Goal: Transaction & Acquisition: Purchase product/service

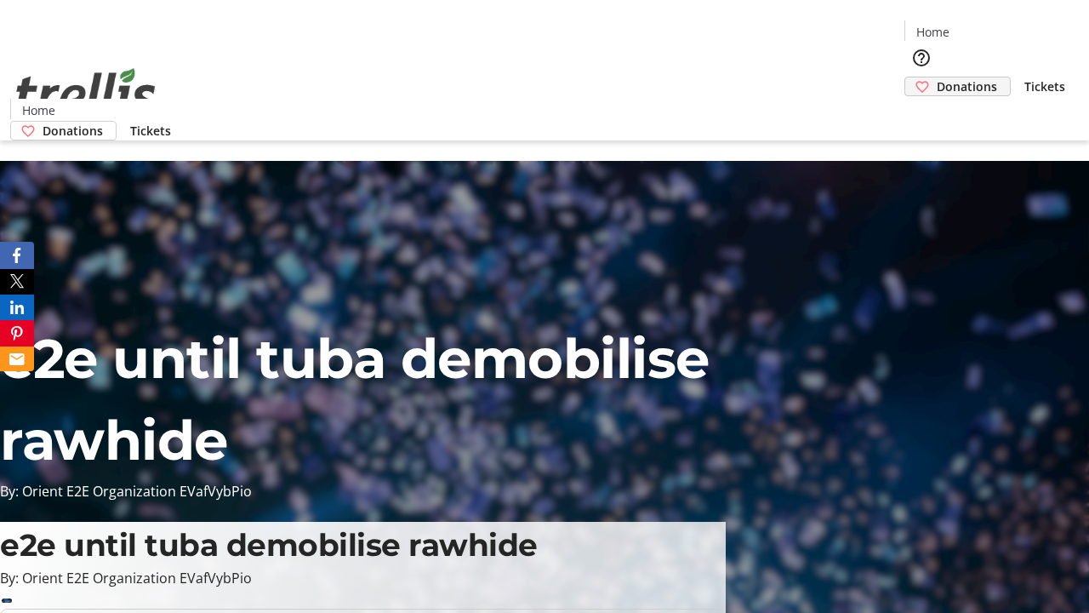
click at [937, 77] on span "Donations" at bounding box center [967, 86] width 60 height 18
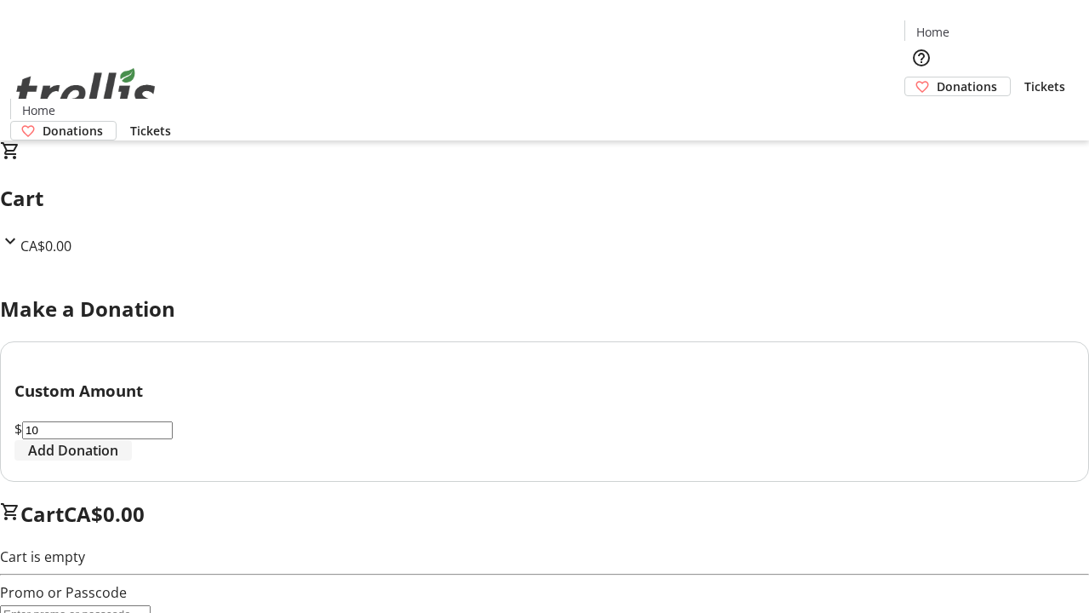
click at [118, 460] on span "Add Donation" at bounding box center [73, 450] width 90 height 20
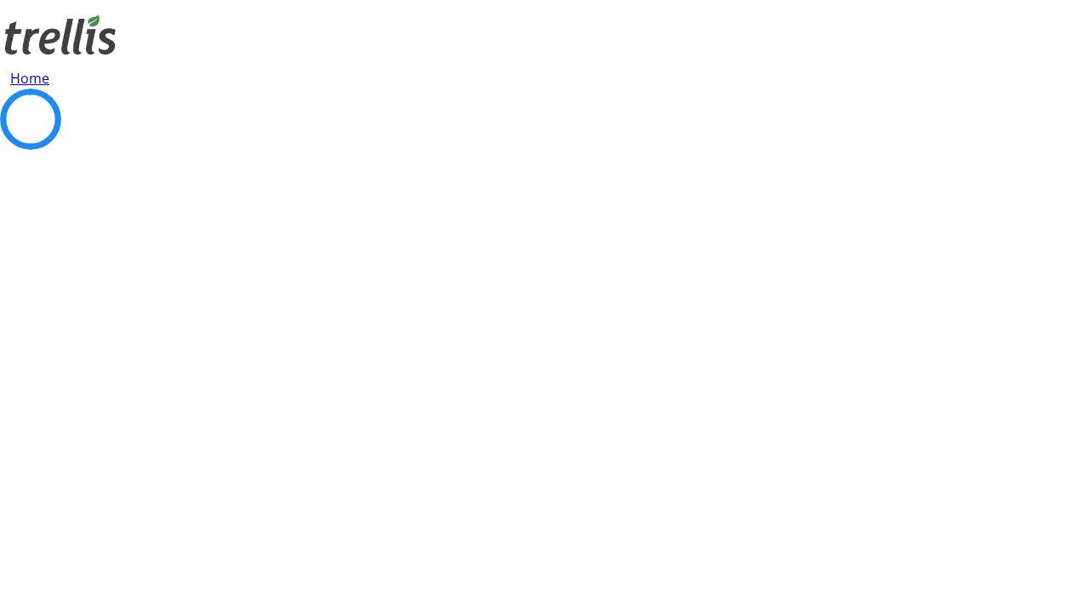
select select "CA"
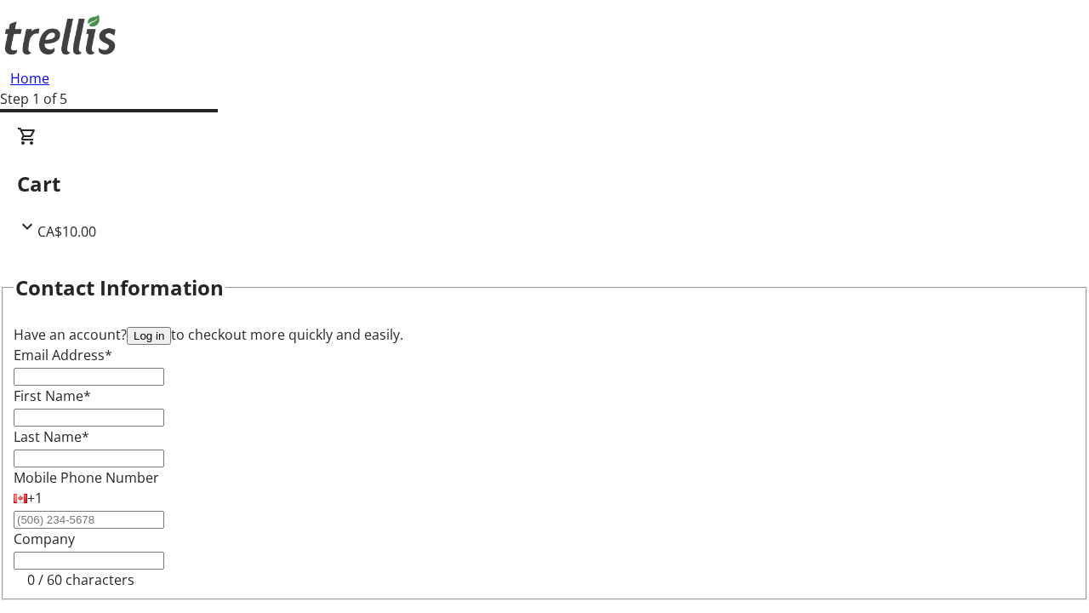
click at [171, 327] on button "Log in" at bounding box center [149, 336] width 44 height 18
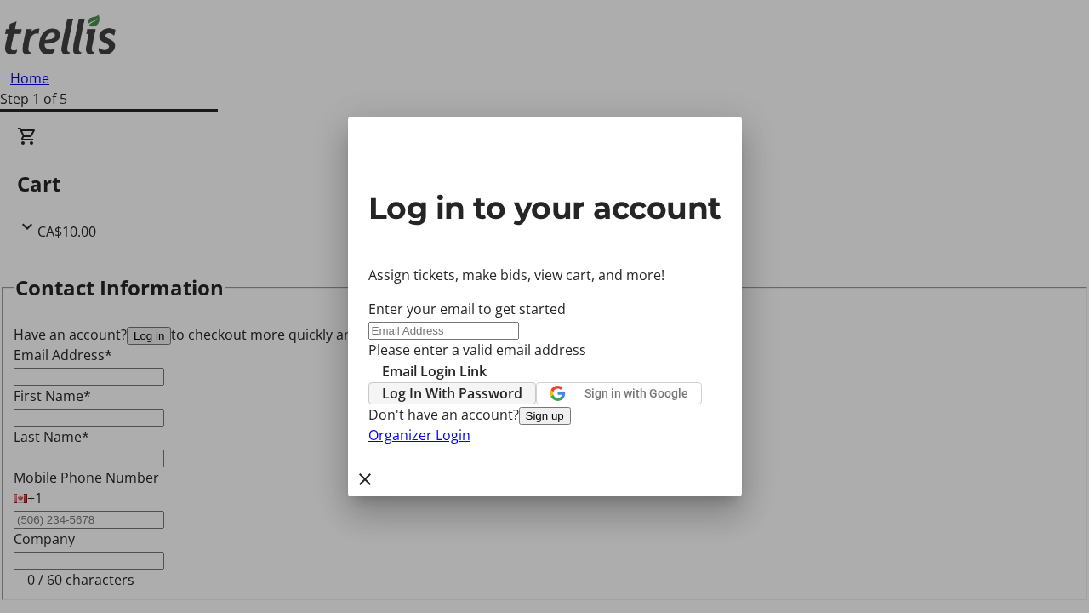
click at [522, 383] on span "Log In With Password" at bounding box center [452, 393] width 140 height 20
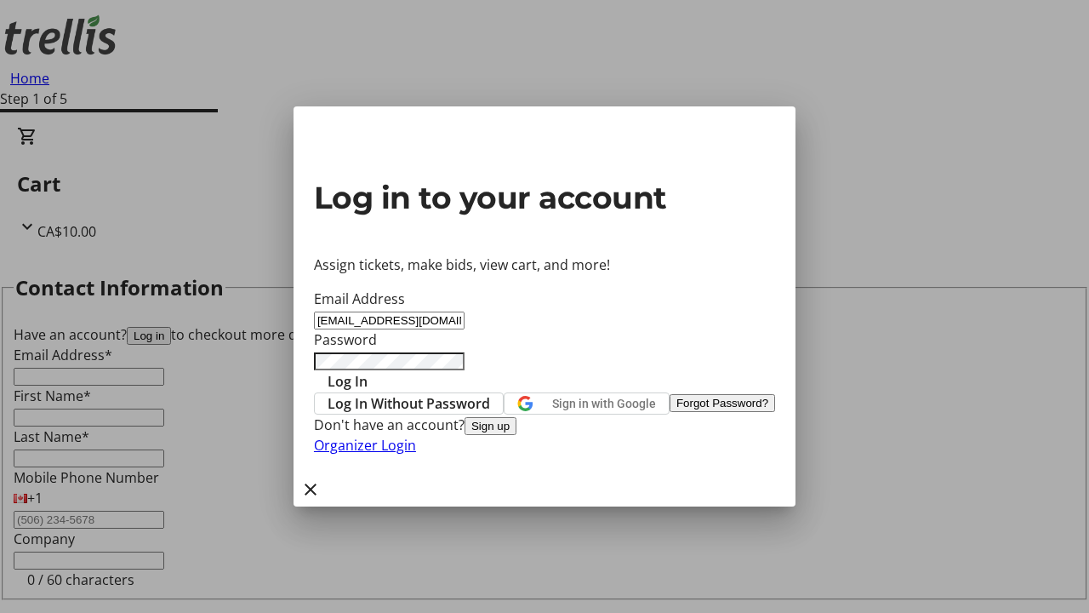
type input "[EMAIL_ADDRESS][DOMAIN_NAME]"
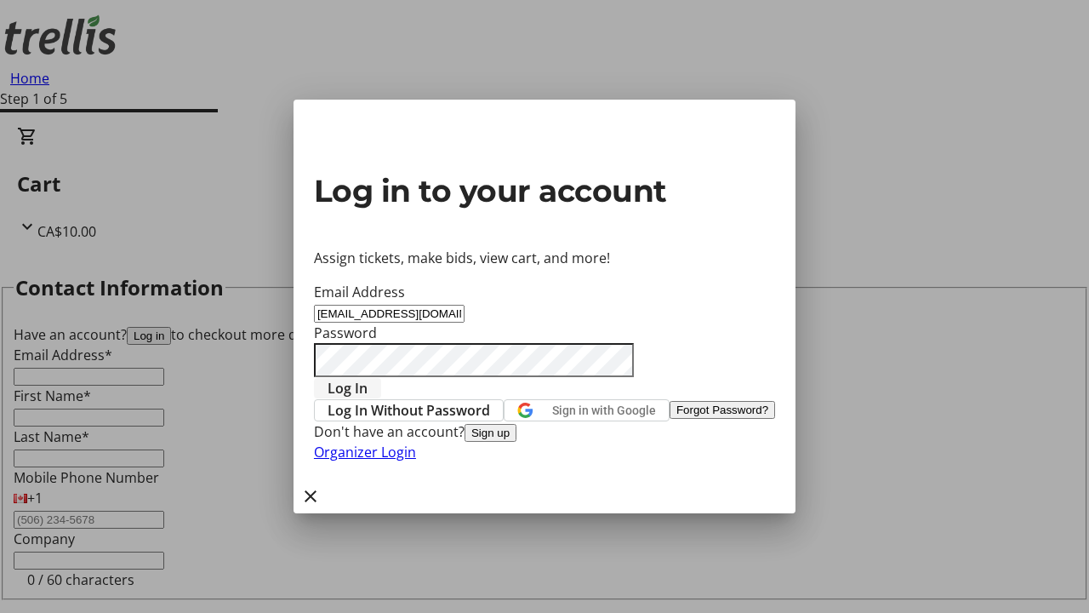
click at [368, 378] on span "Log In" at bounding box center [348, 388] width 40 height 20
